Goal: Information Seeking & Learning: Compare options

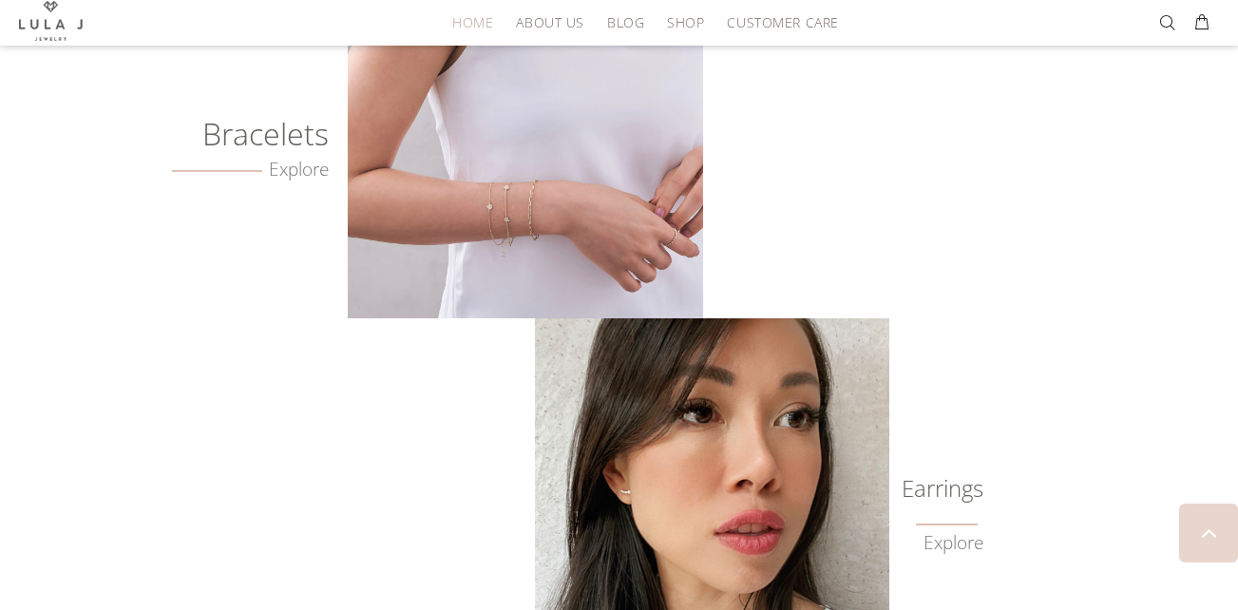
scroll to position [380, 0]
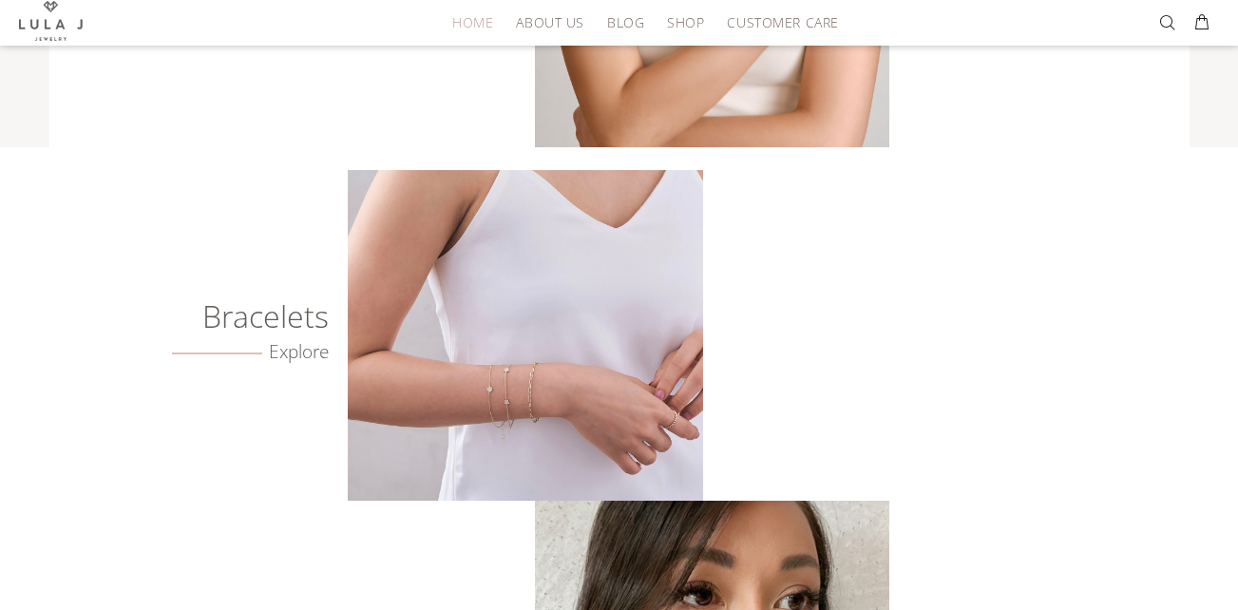
click at [289, 351] on link "Explore" at bounding box center [251, 352] width 158 height 22
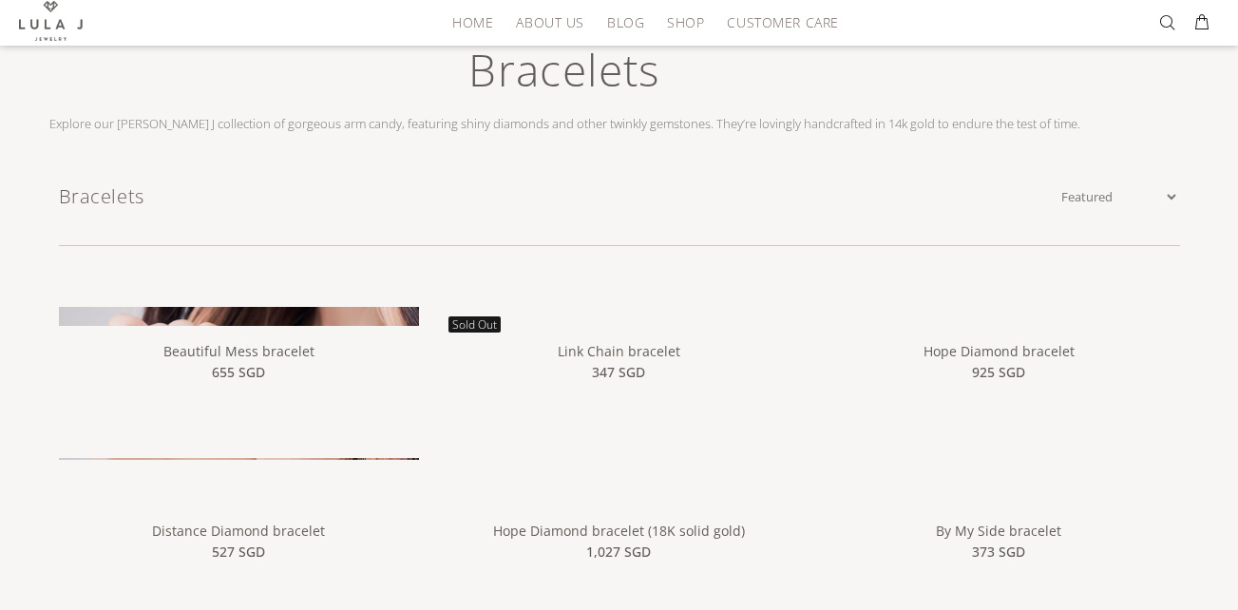
scroll to position [95, 0]
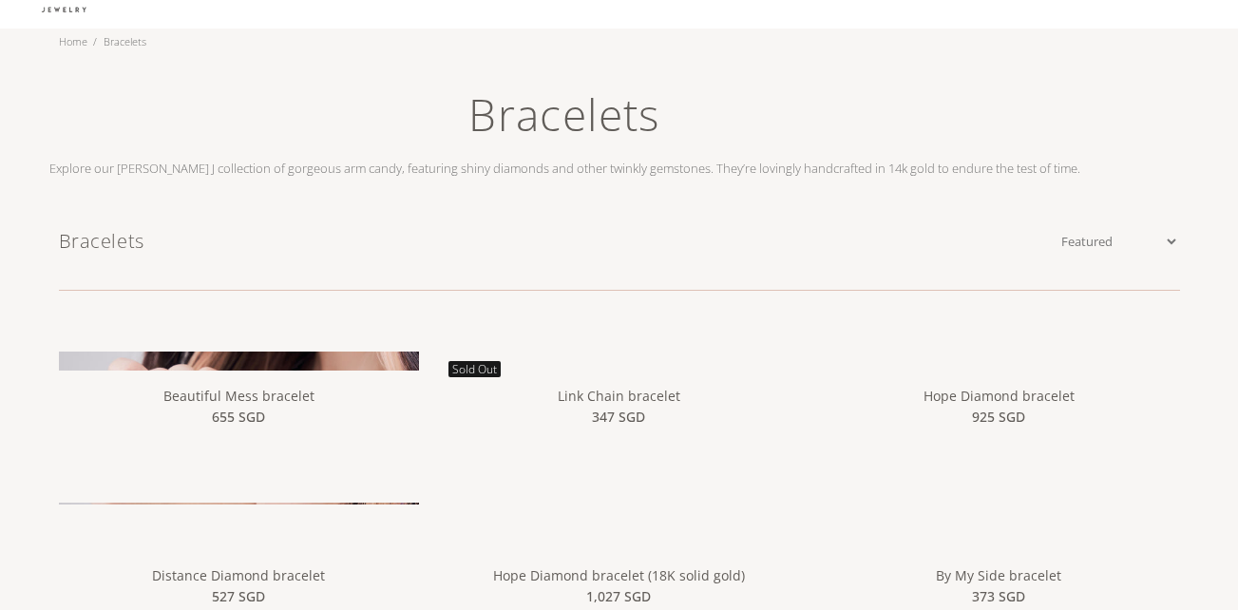
click at [279, 364] on img at bounding box center [239, 532] width 361 height 361
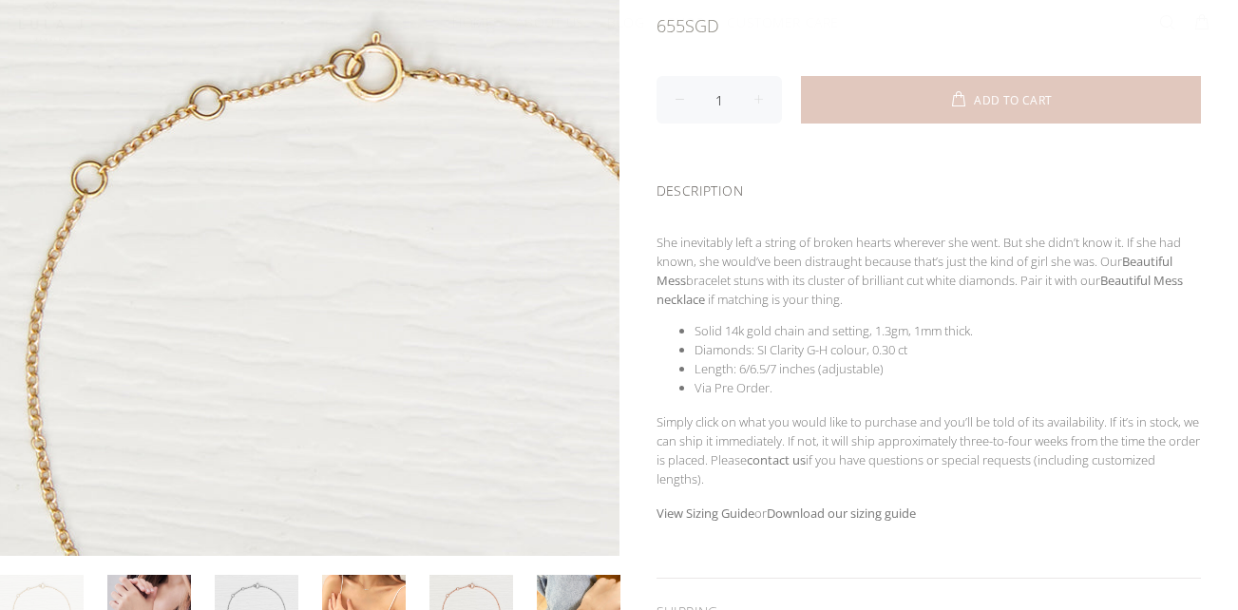
scroll to position [285, 0]
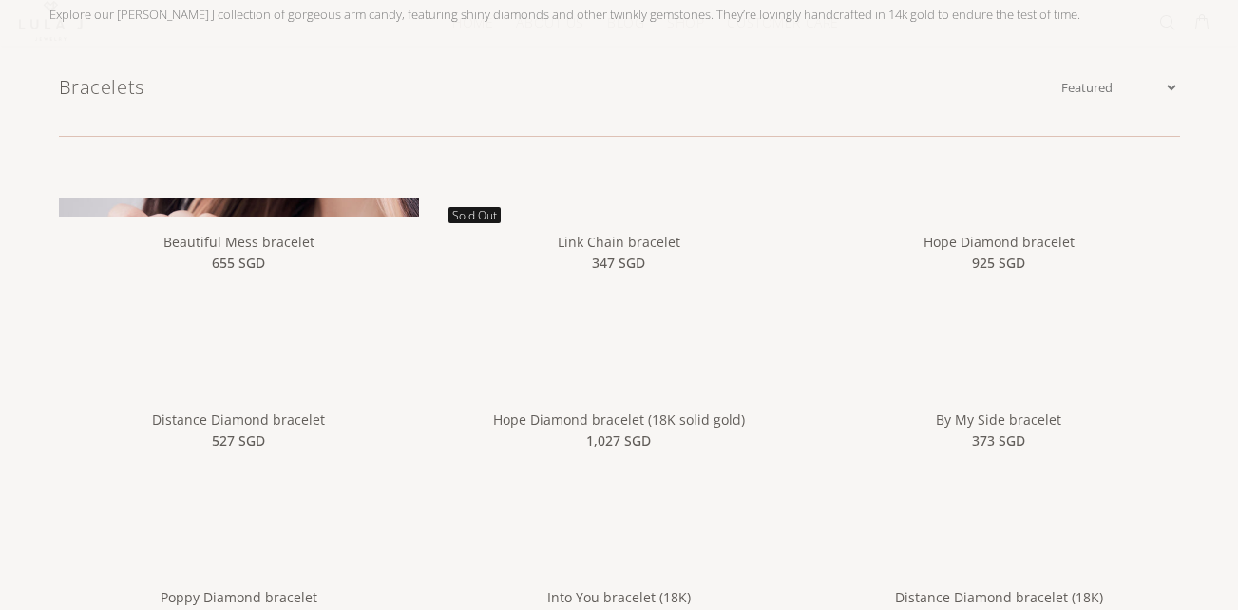
scroll to position [285, 0]
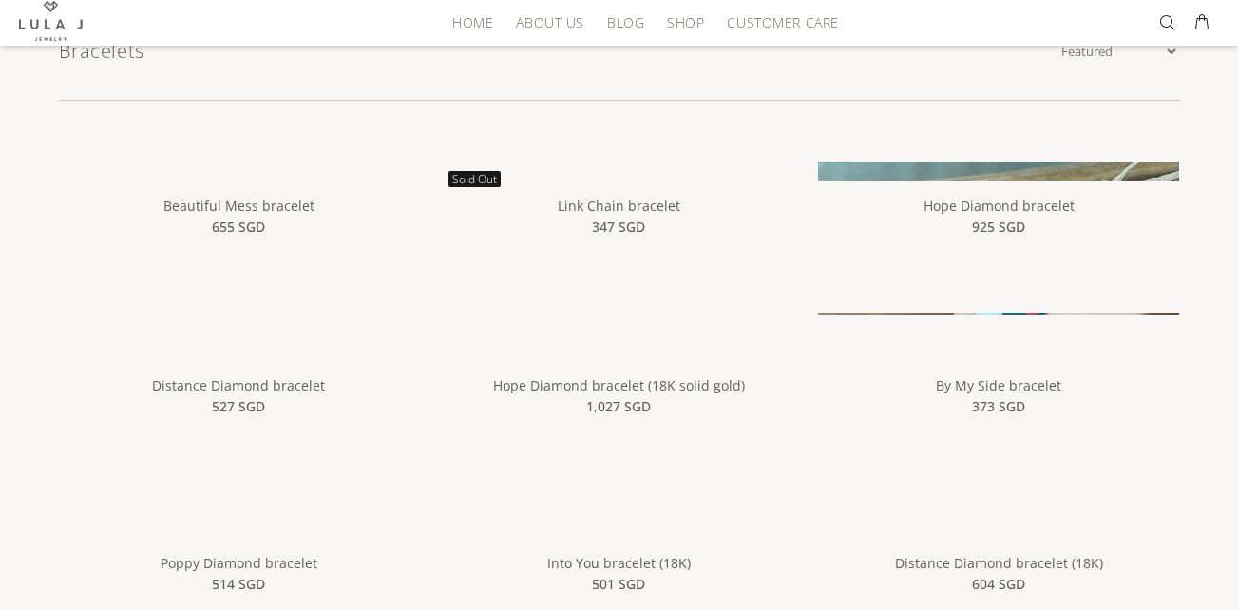
click at [953, 178] on img at bounding box center [998, 403] width 361 height 482
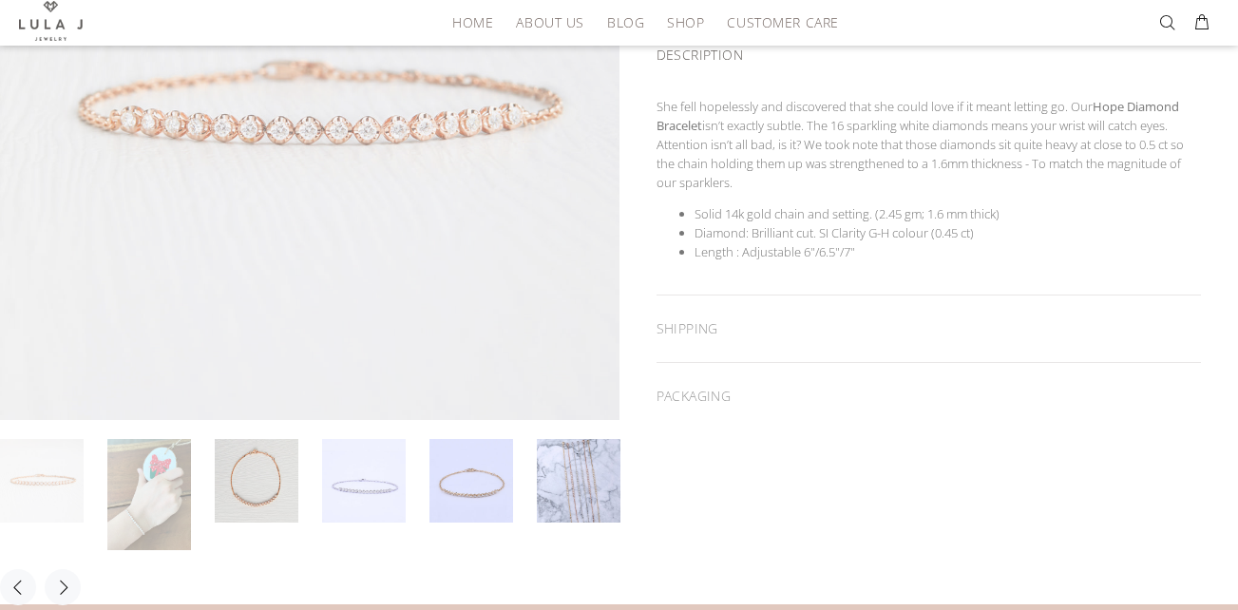
scroll to position [380, 0]
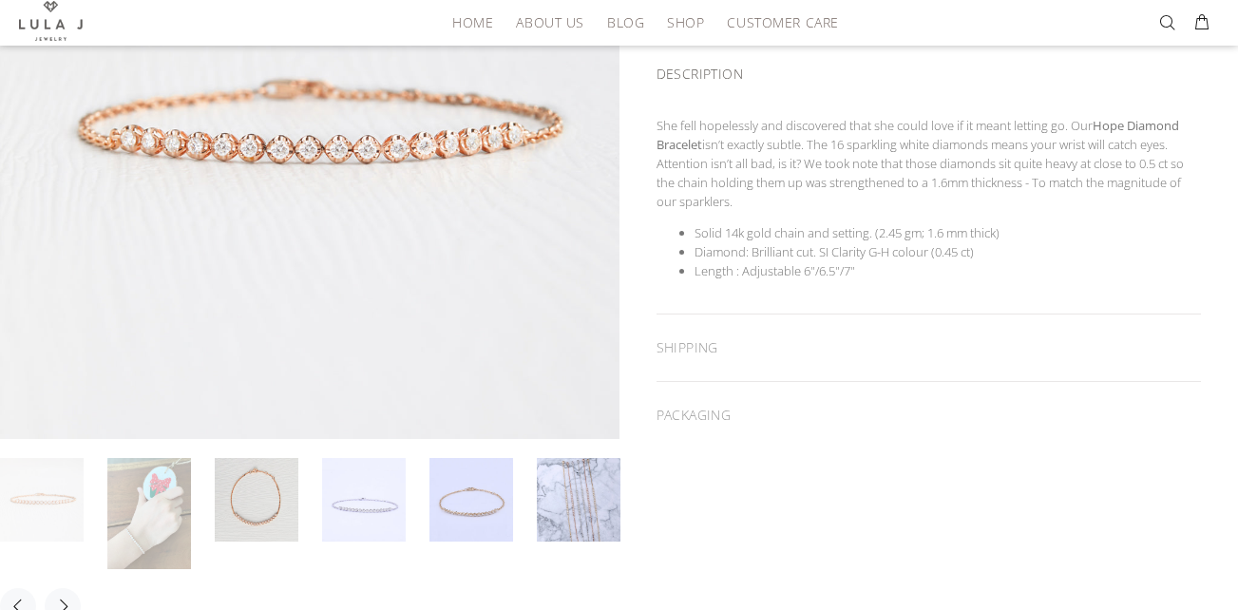
click at [157, 505] on link at bounding box center [149, 513] width 84 height 111
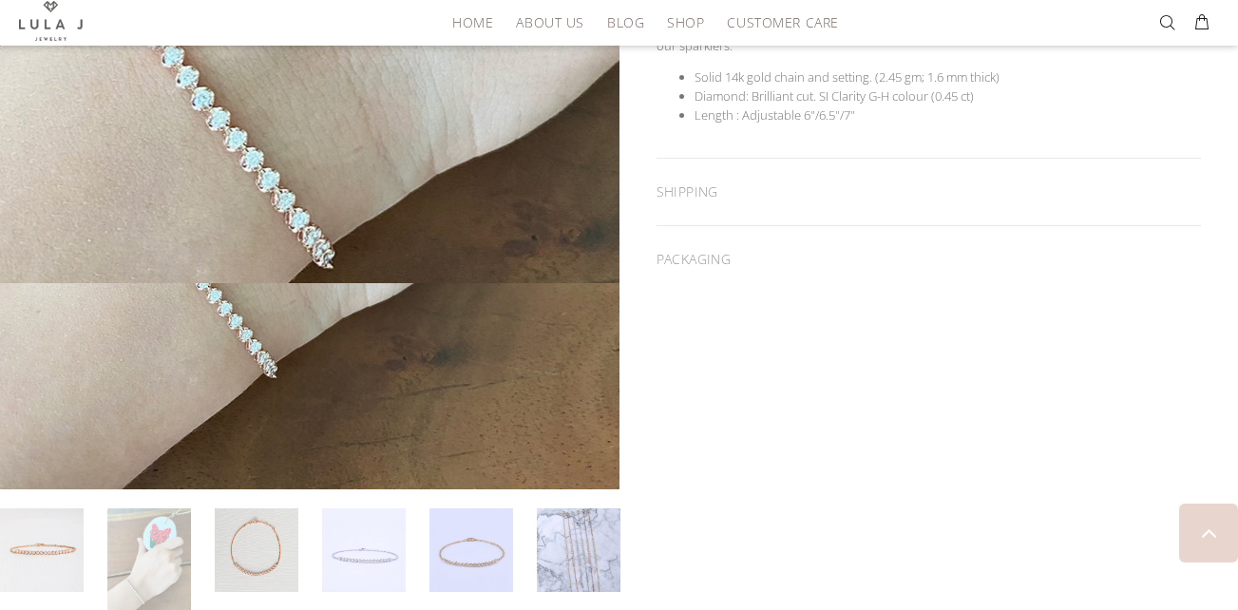
scroll to position [570, 0]
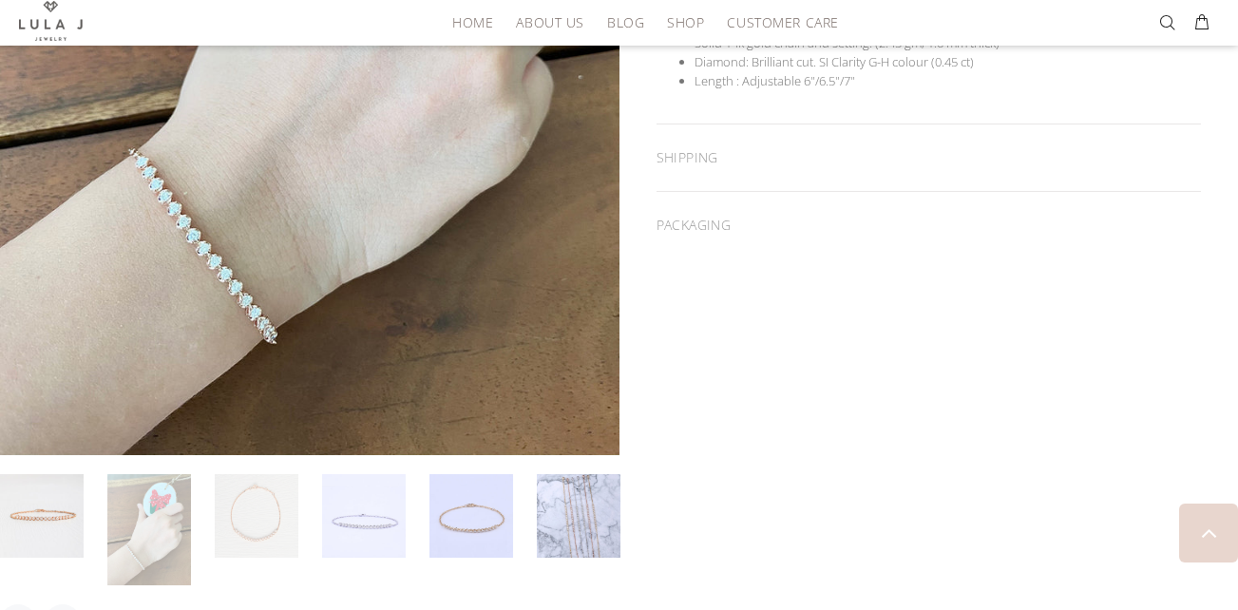
click at [246, 518] on link at bounding box center [257, 516] width 84 height 84
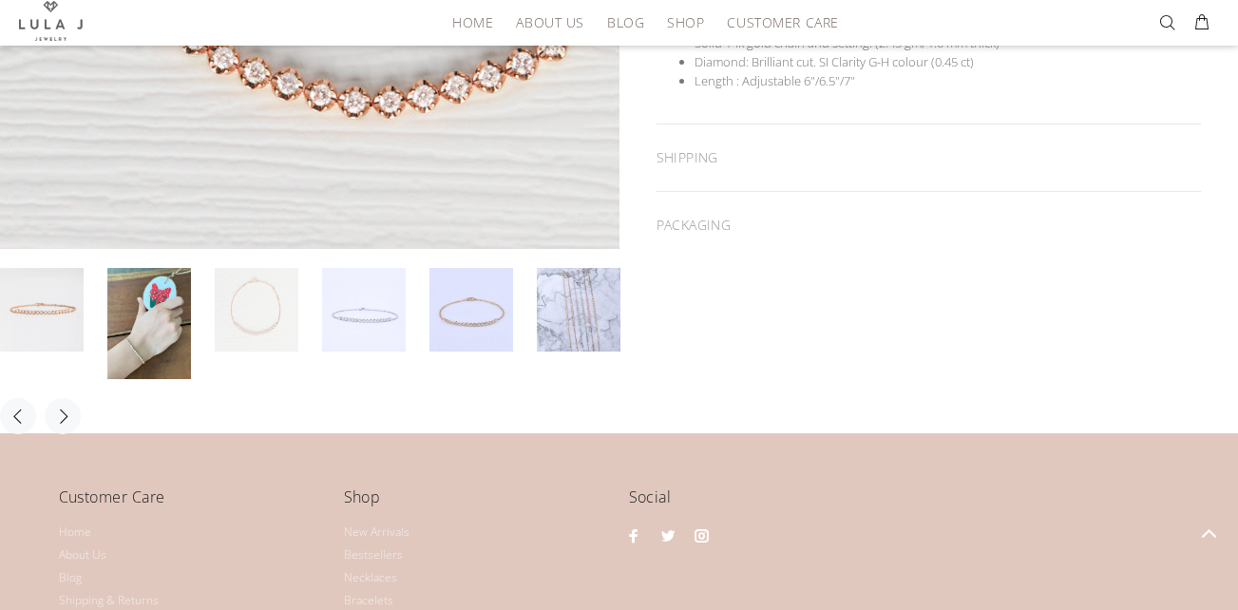
click at [360, 332] on div at bounding box center [309, 42] width 619 height 826
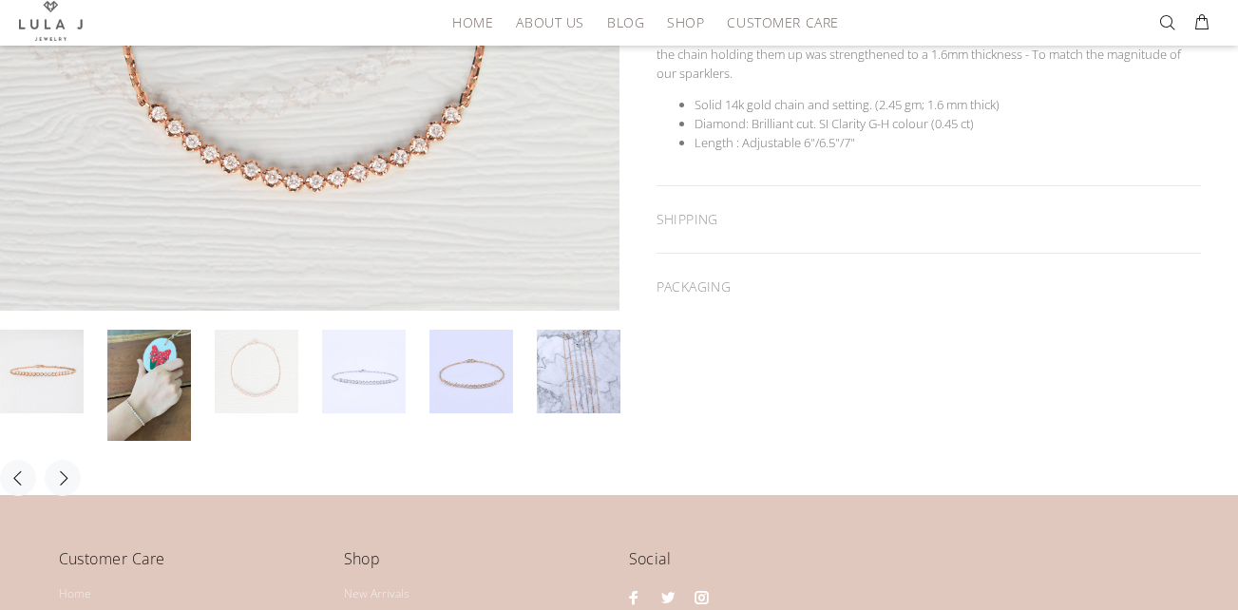
scroll to position [475, 0]
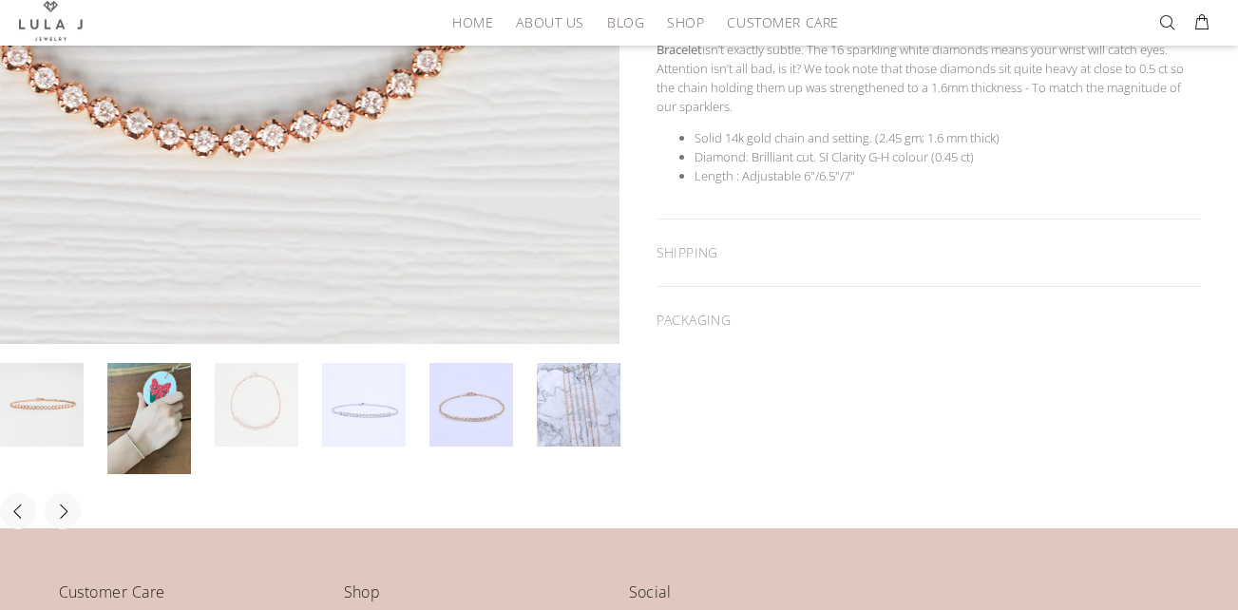
click at [361, 324] on div at bounding box center [309, 33] width 619 height 619
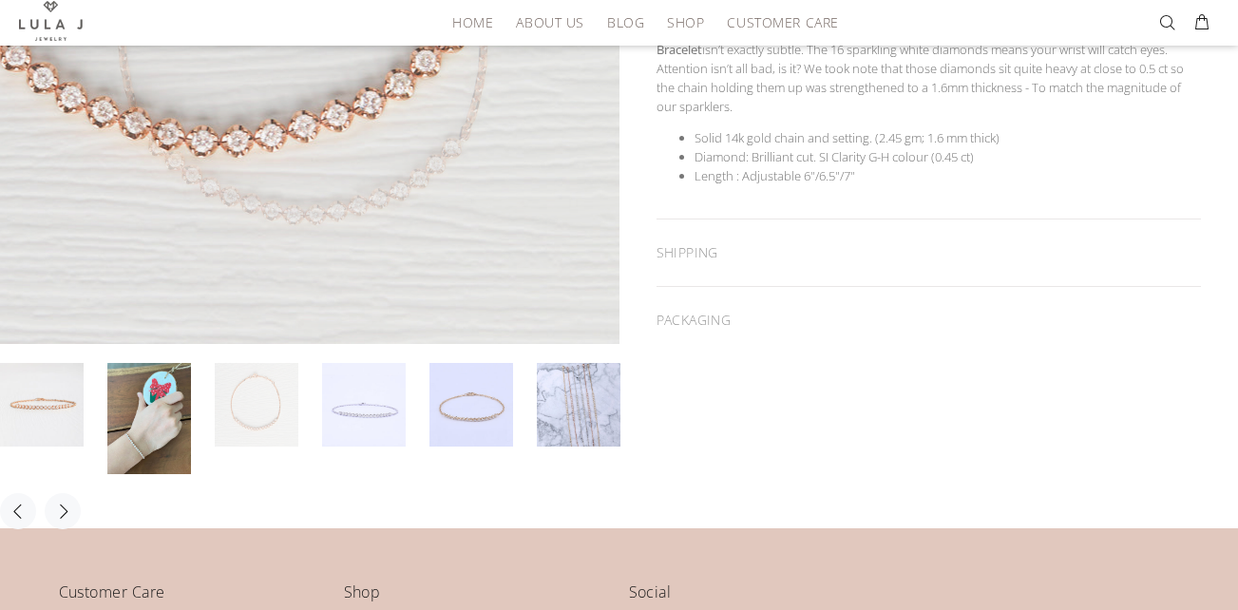
click at [364, 405] on div at bounding box center [309, 137] width 619 height 826
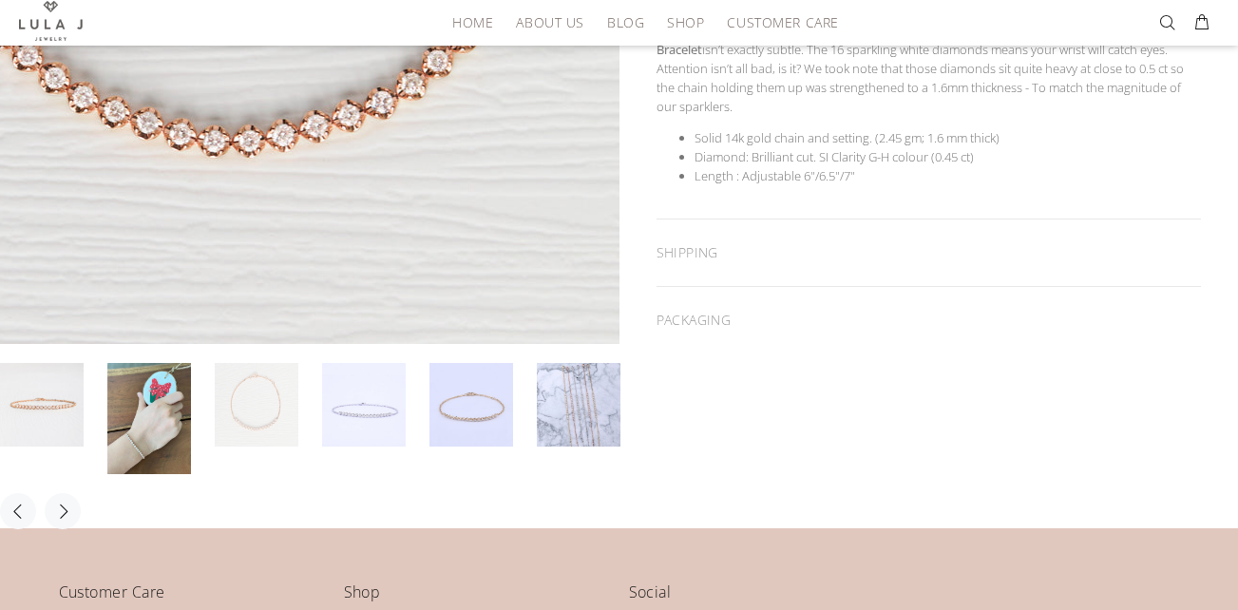
click at [487, 419] on div at bounding box center [309, 137] width 619 height 826
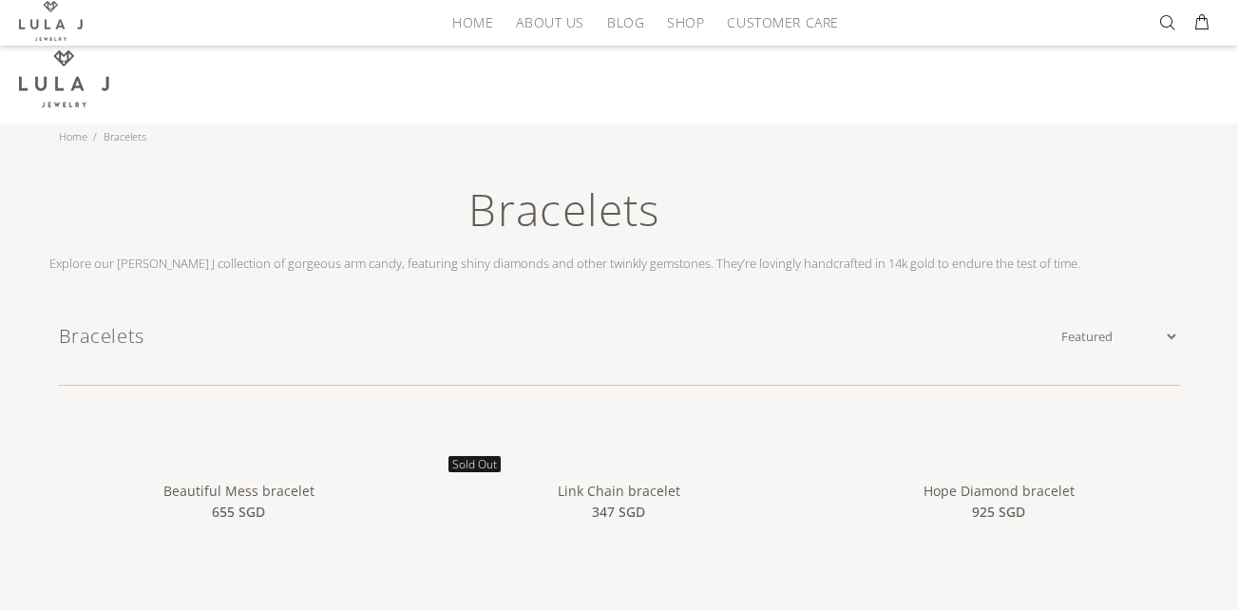
scroll to position [285, 0]
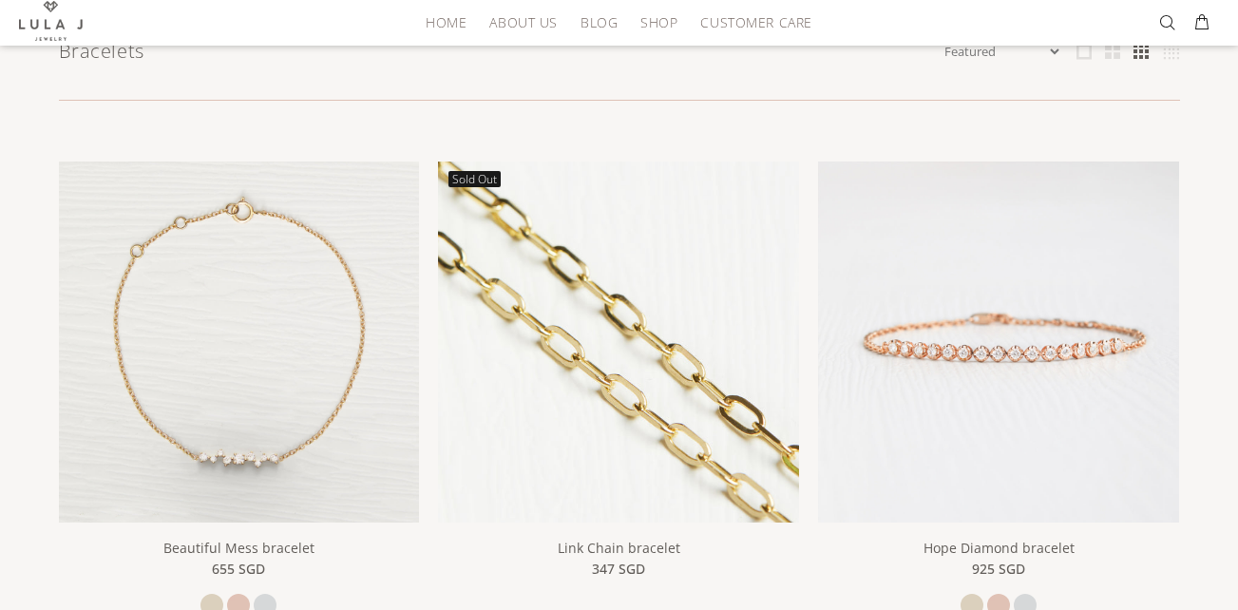
click at [621, 422] on img at bounding box center [618, 342] width 361 height 361
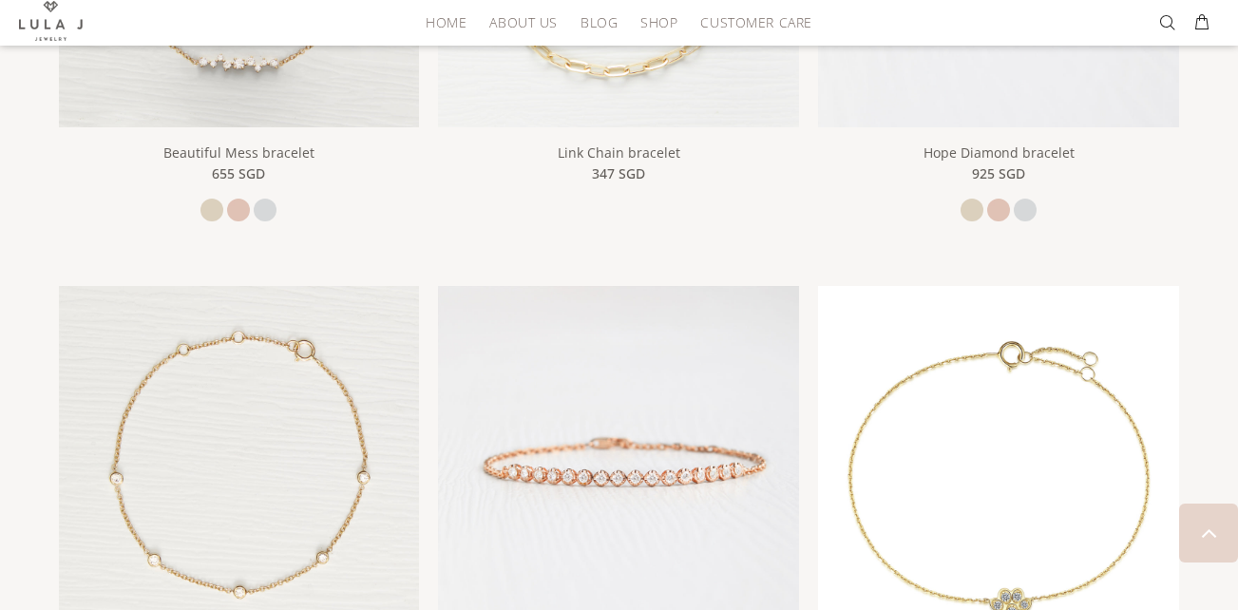
scroll to position [855, 0]
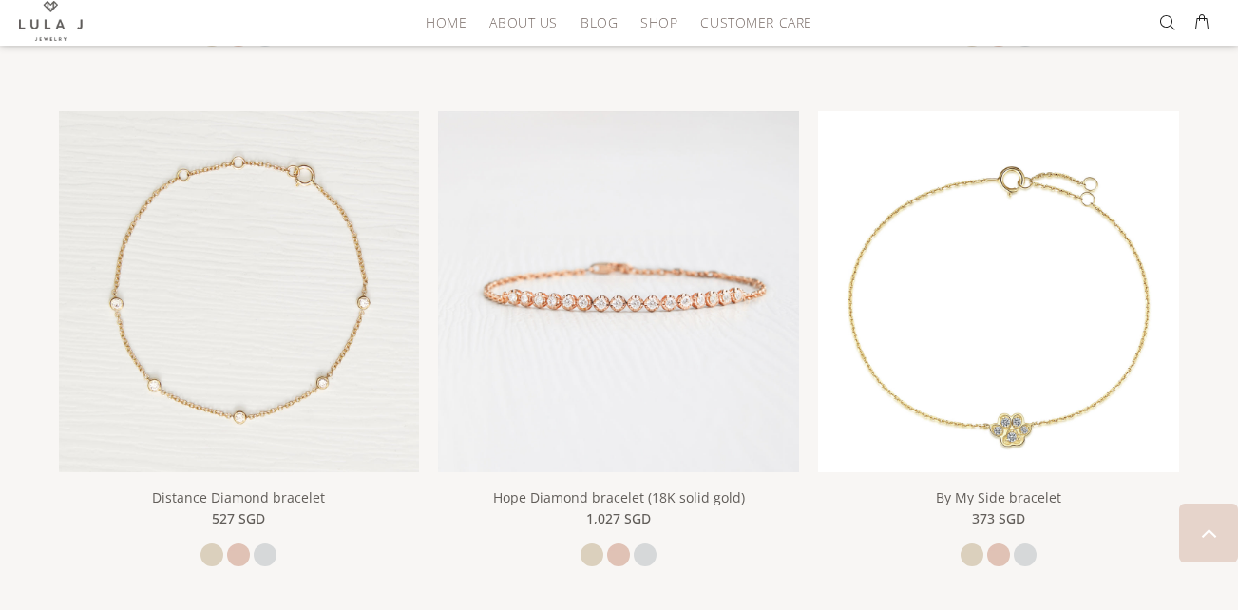
click at [577, 416] on img at bounding box center [618, 291] width 361 height 361
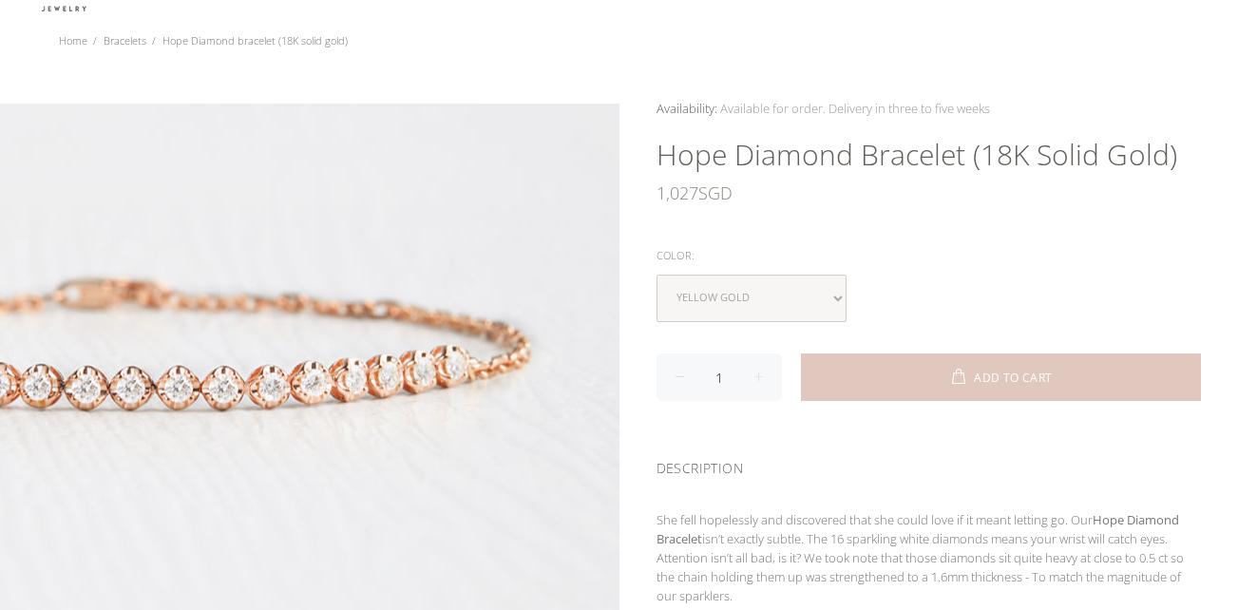
scroll to position [95, 0]
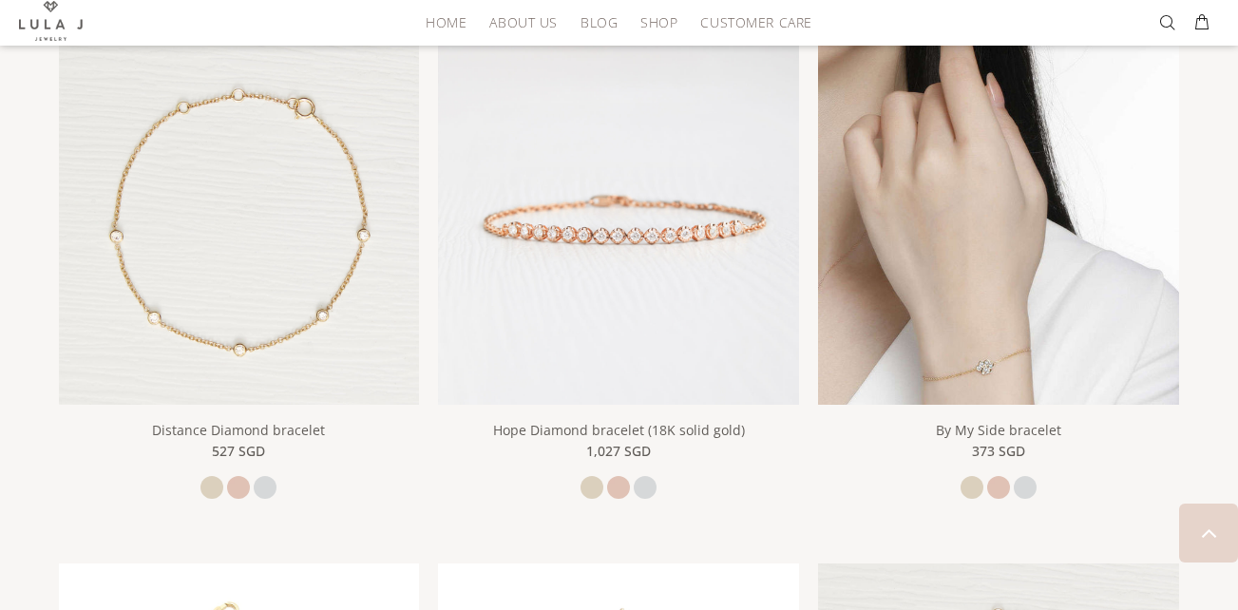
scroll to position [949, 0]
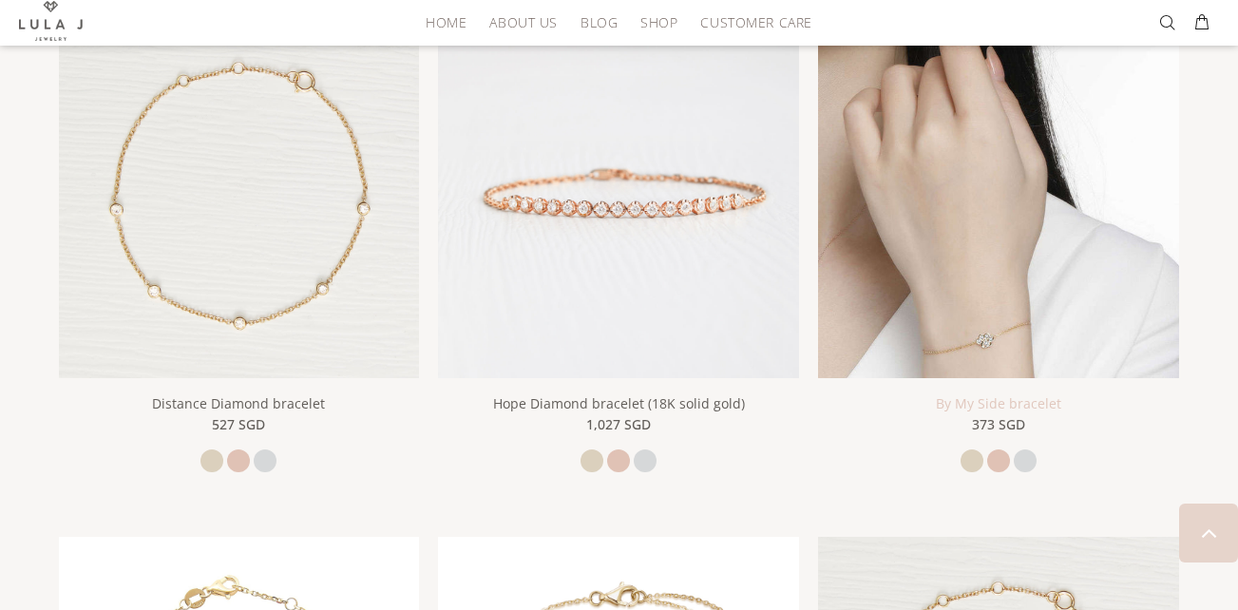
click at [939, 407] on link "By My Side bracelet" at bounding box center [998, 403] width 125 height 18
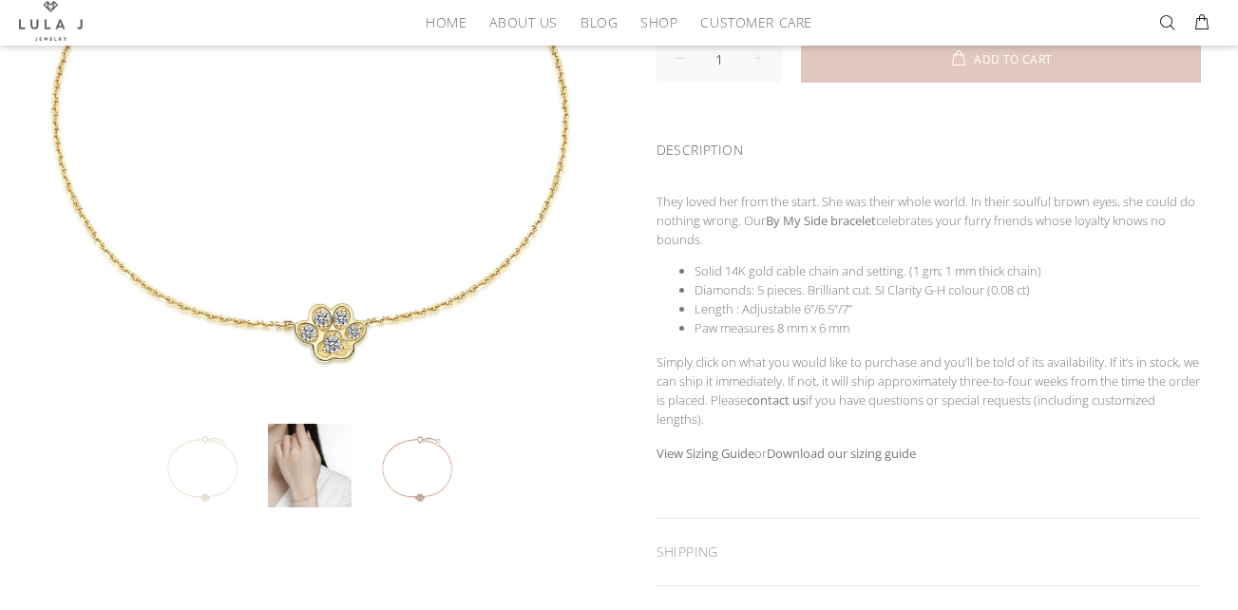
scroll to position [380, 0]
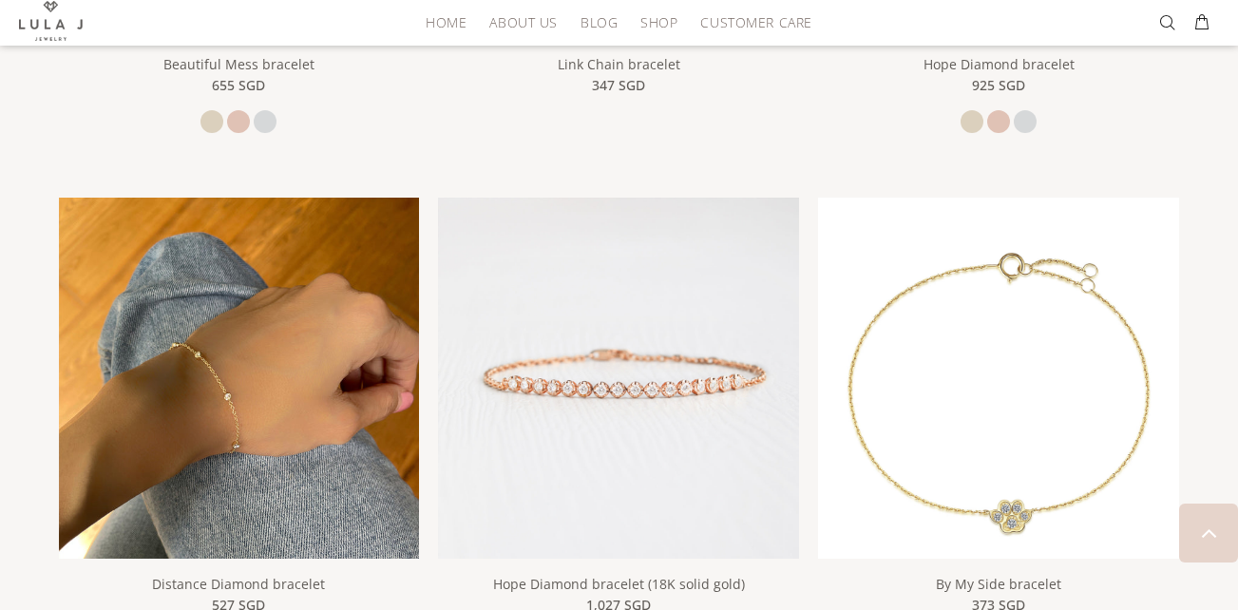
scroll to position [759, 0]
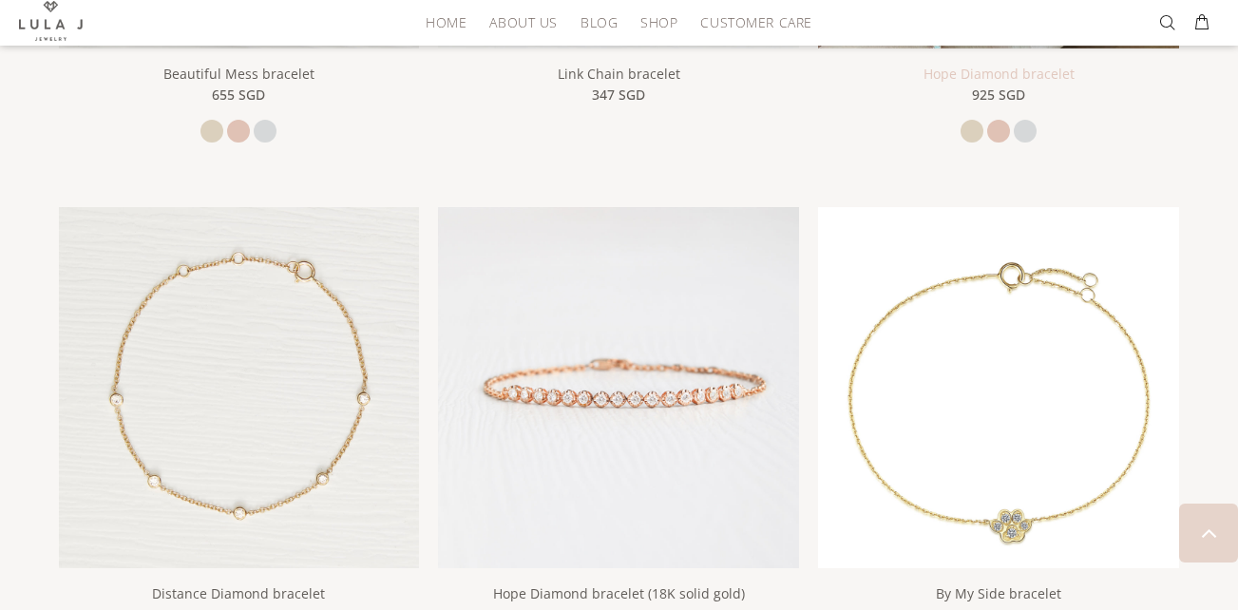
click at [941, 73] on link "Hope Diamond bracelet" at bounding box center [999, 74] width 151 height 18
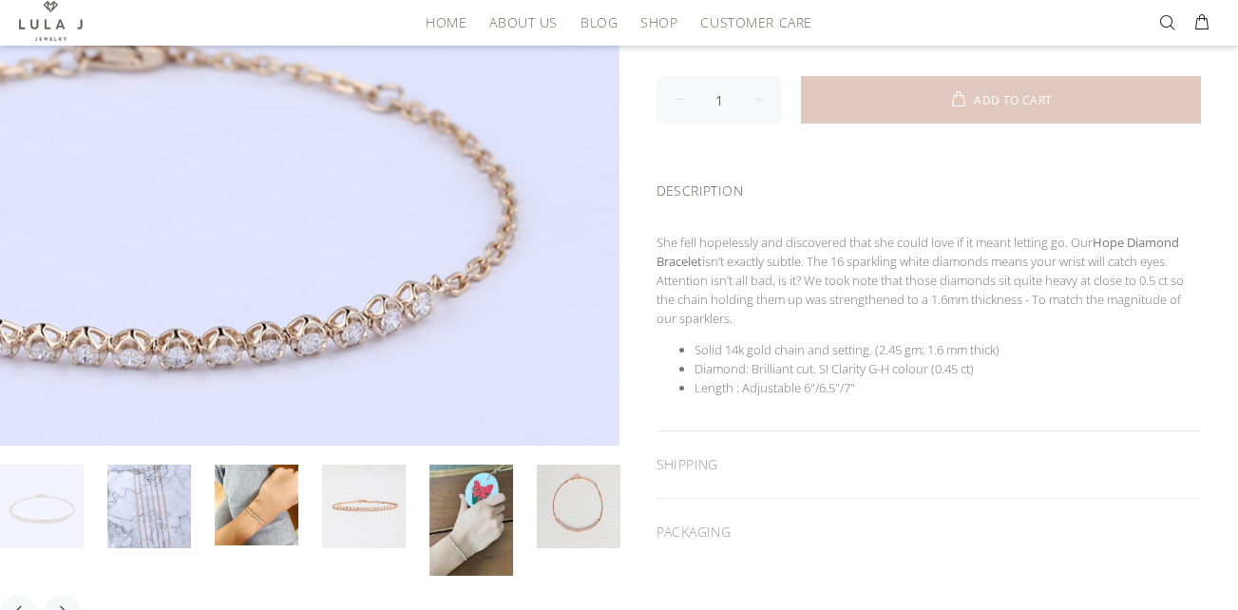
scroll to position [380, 0]
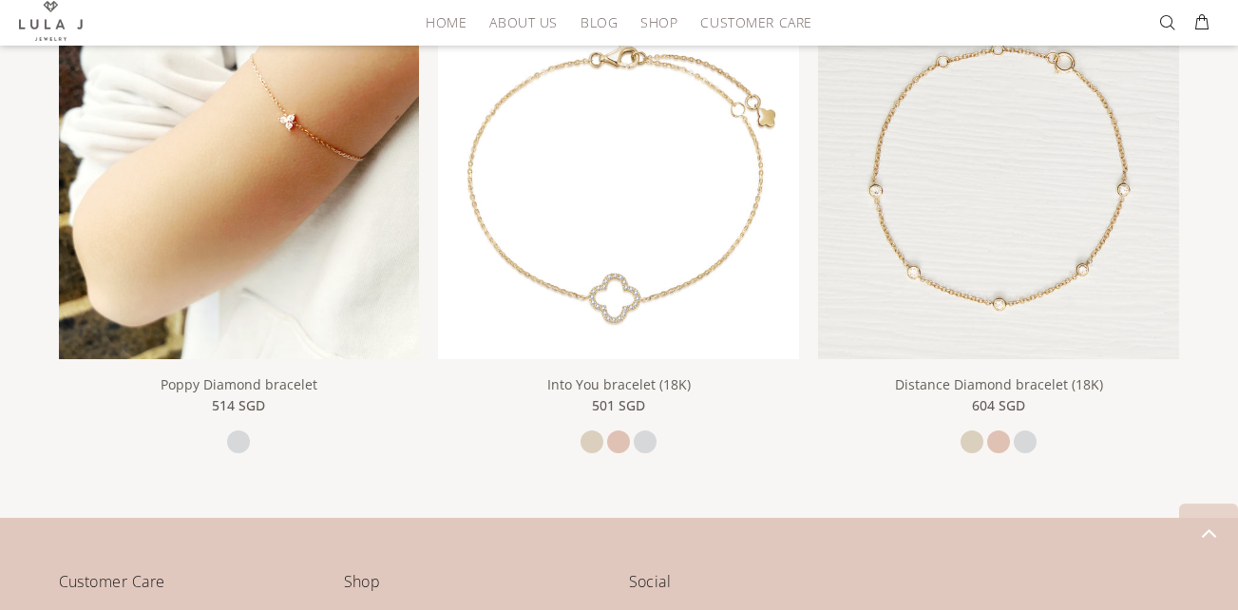
scroll to position [1519, 0]
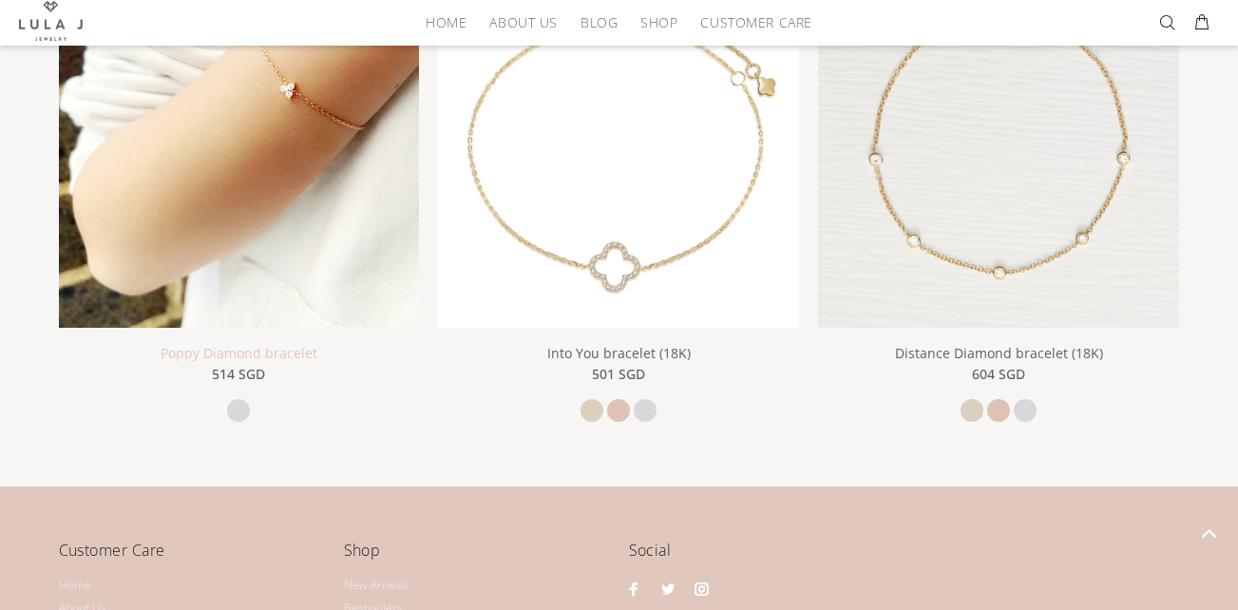
click at [265, 348] on link "Poppy Diamond bracelet" at bounding box center [239, 353] width 157 height 18
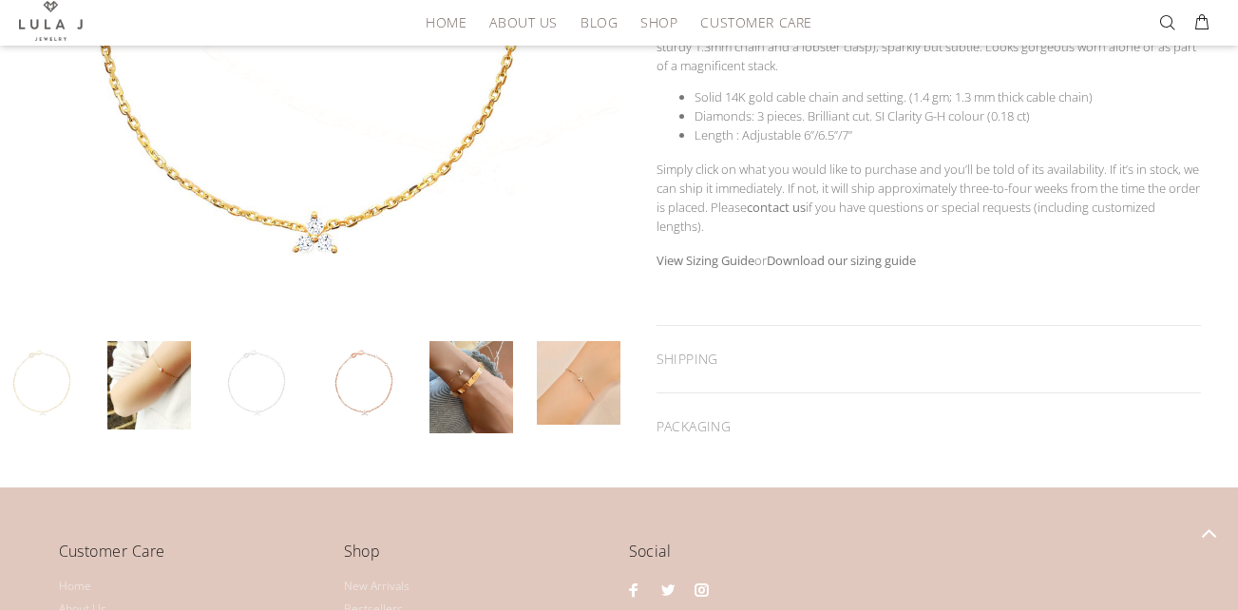
scroll to position [475, 0]
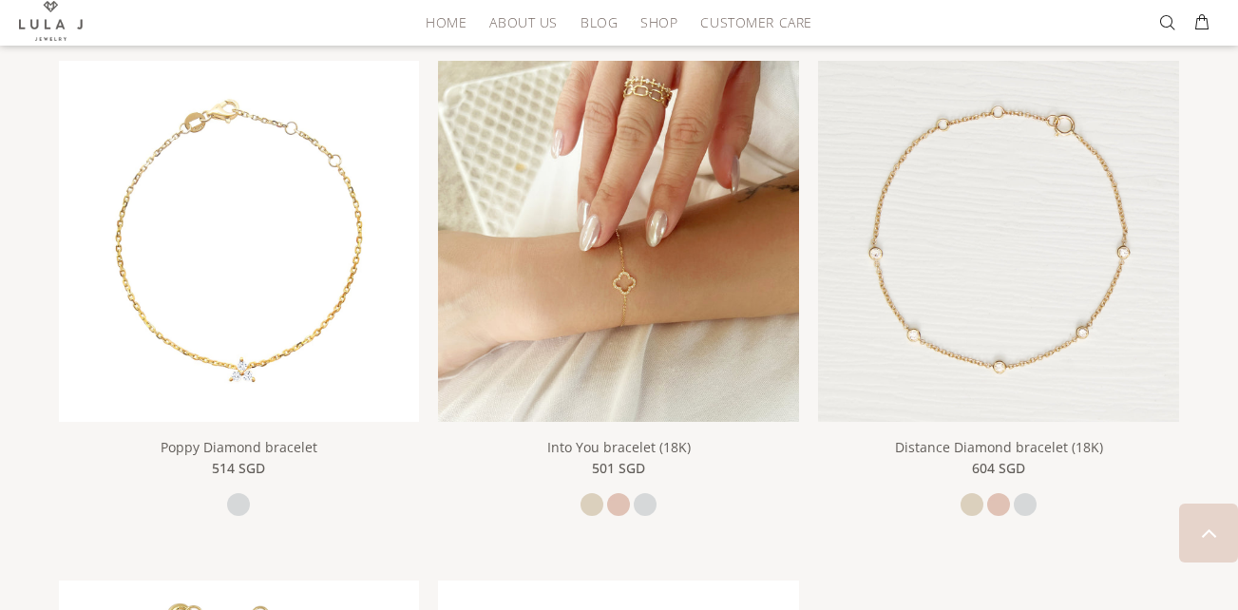
scroll to position [1424, 0]
click at [587, 448] on link "Into You bracelet (18K)" at bounding box center [618, 448] width 143 height 18
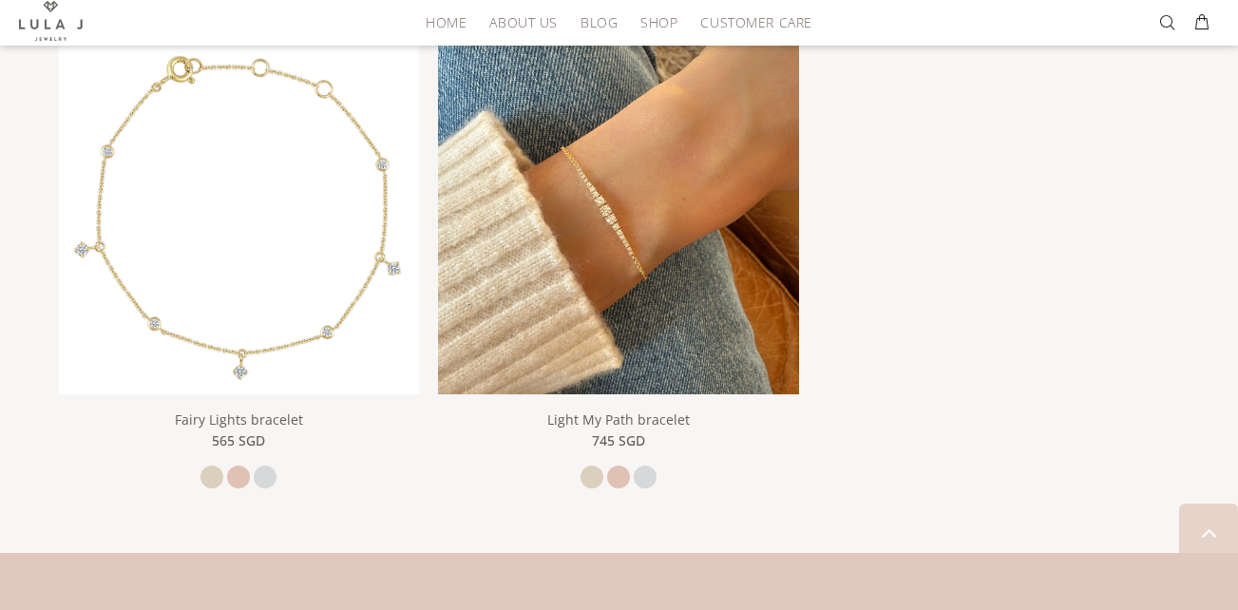
scroll to position [1994, 0]
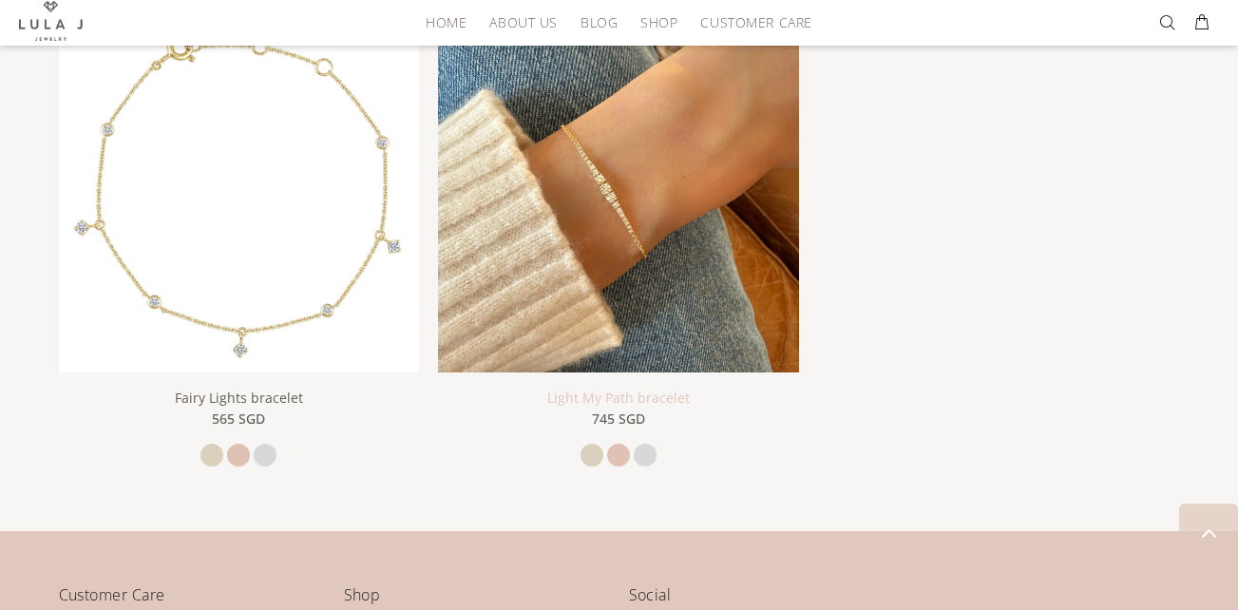
click at [654, 399] on link "Light My Path bracelet" at bounding box center [618, 398] width 143 height 18
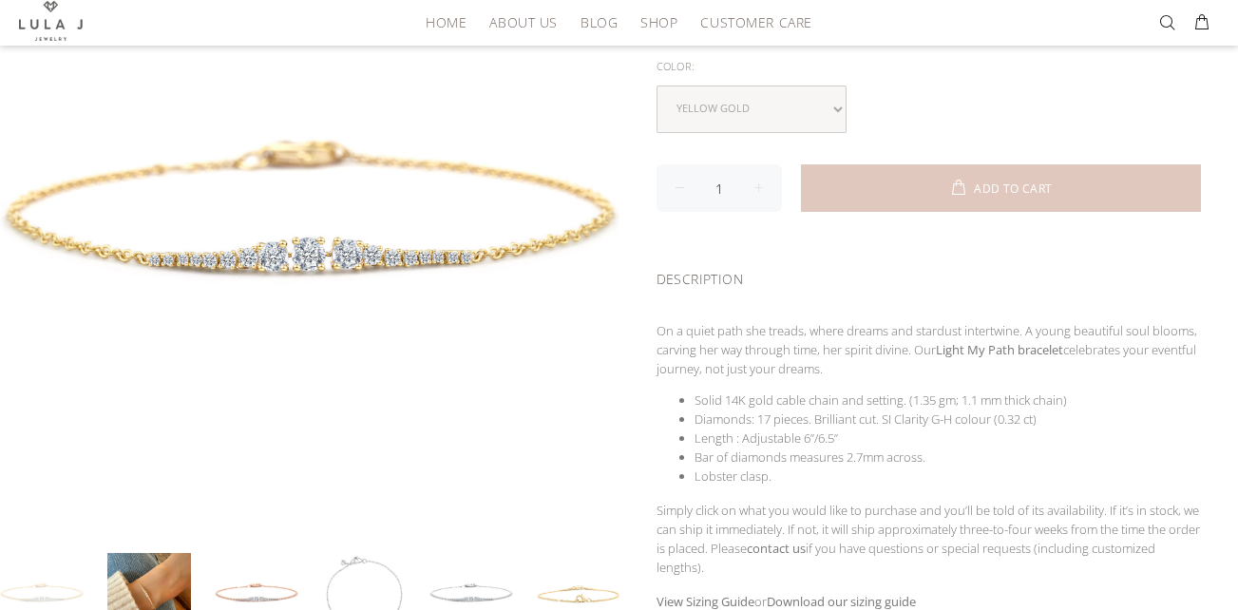
scroll to position [380, 0]
